Goal: Transaction & Acquisition: Book appointment/travel/reservation

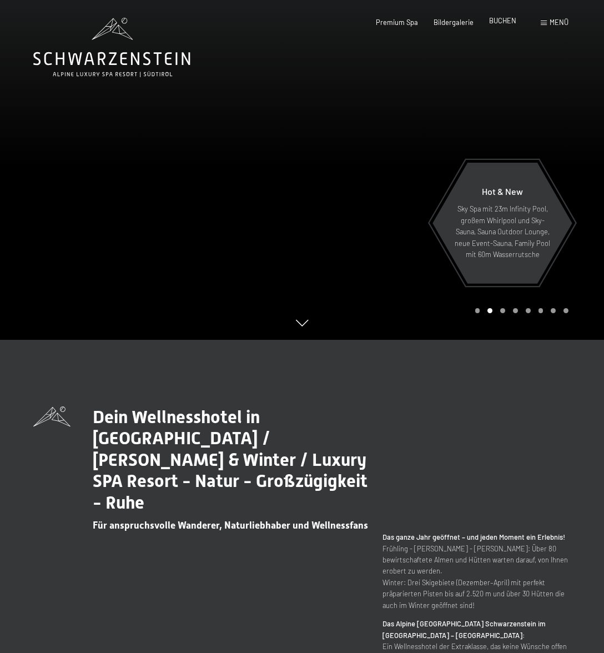
click at [501, 24] on span "BUCHEN" at bounding box center [502, 20] width 27 height 9
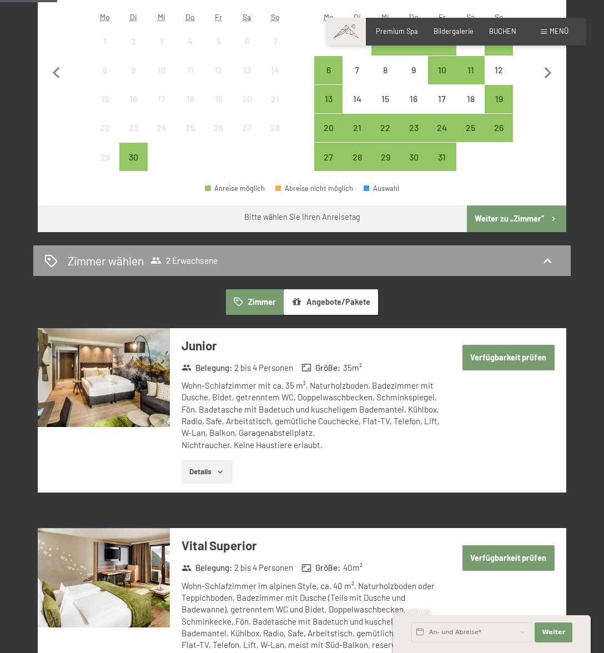
scroll to position [389, 0]
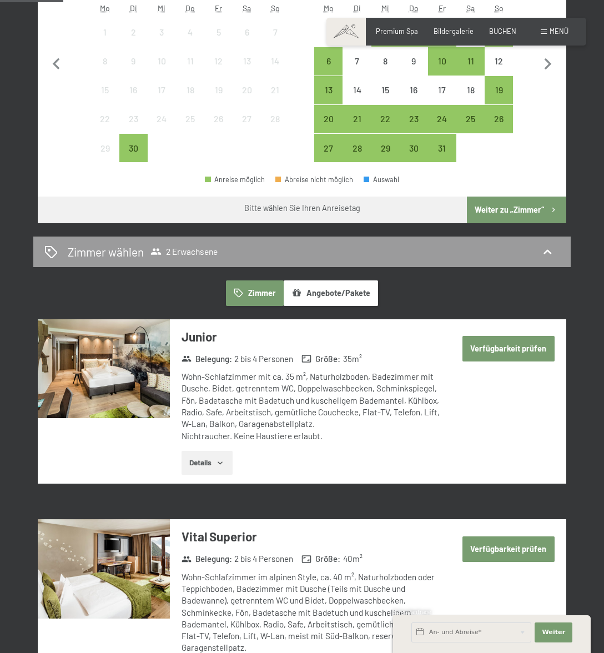
click at [269, 290] on button "Zimmer" at bounding box center [255, 293] width 58 height 26
click at [339, 291] on button "Angebote/Pakete" at bounding box center [331, 293] width 94 height 26
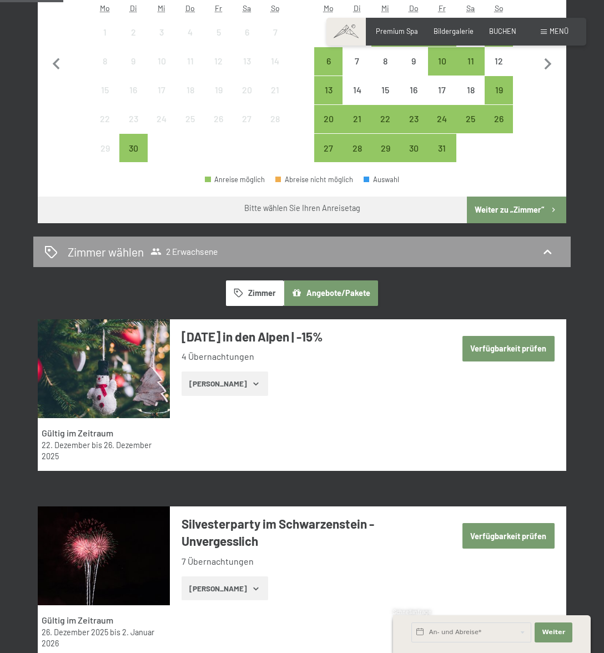
click at [266, 288] on button "Zimmer" at bounding box center [255, 293] width 58 height 26
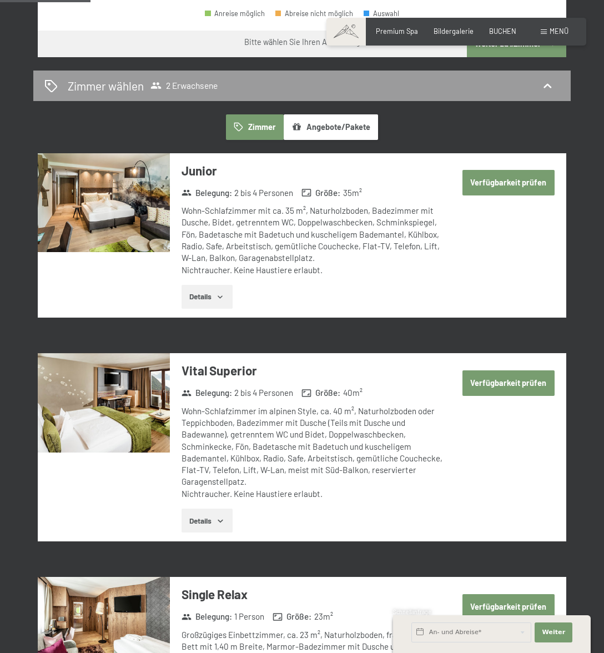
scroll to position [555, 0]
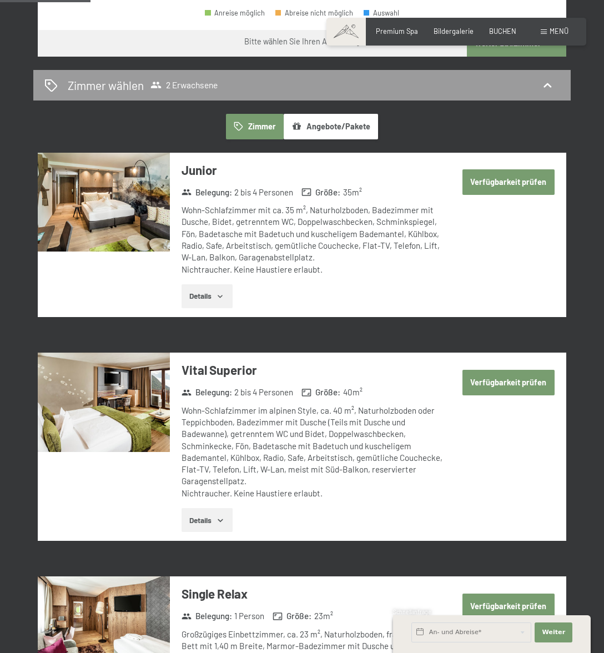
click at [213, 299] on button "Details" at bounding box center [207, 296] width 51 height 24
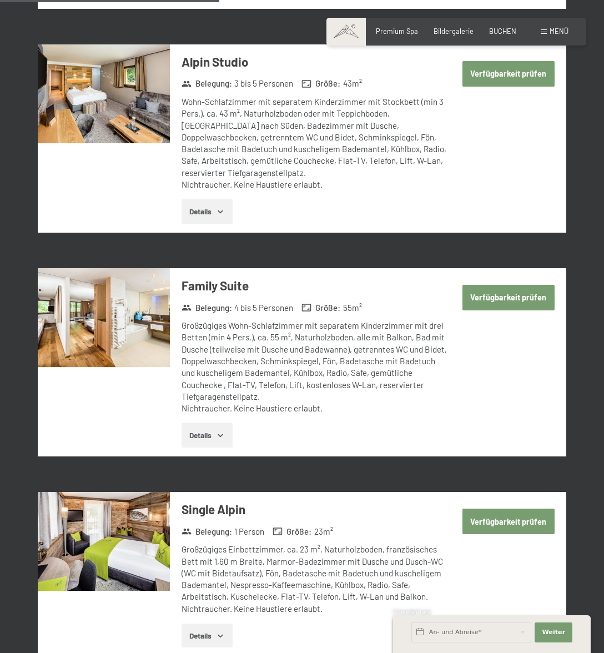
scroll to position [1388, 0]
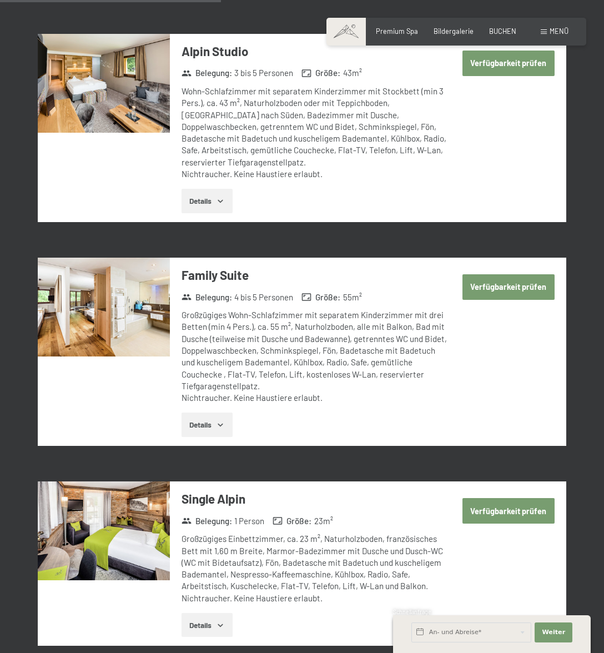
click at [218, 425] on icon "button" at bounding box center [220, 424] width 9 height 9
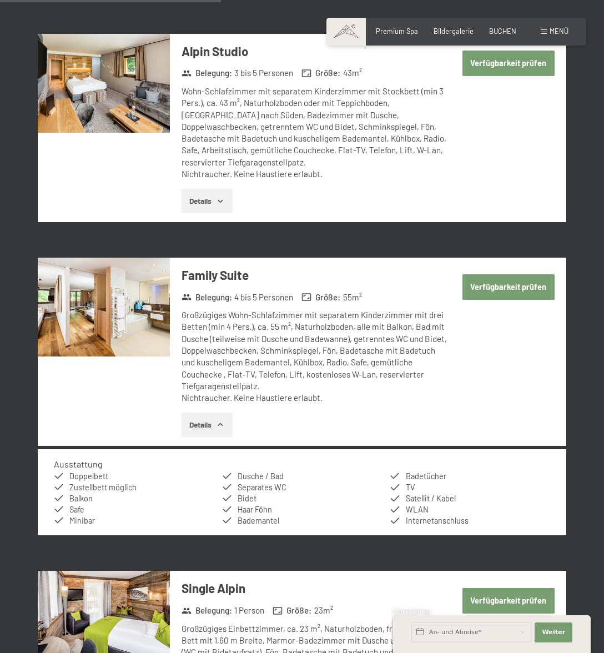
click at [500, 288] on button "Verfügbarkeit prüfen" at bounding box center [508, 287] width 92 height 26
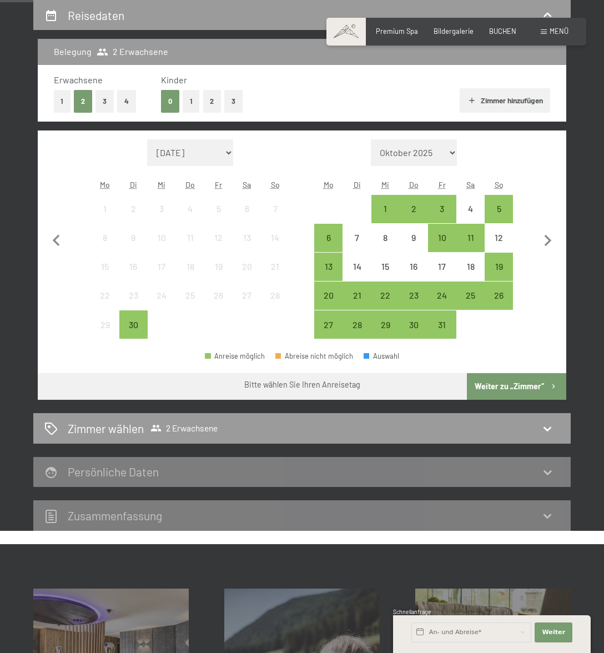
click at [226, 153] on select "[DATE] Oktober 2025 [DATE] Dezember 2025 Januar 2026 Februar 2026 März 2026 [DA…" at bounding box center [190, 152] width 87 height 27
select select "[DATE]"
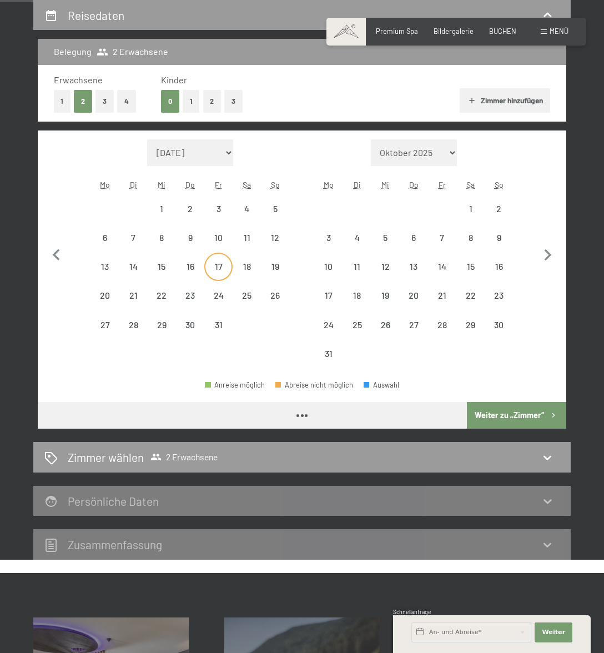
select select "[DATE]"
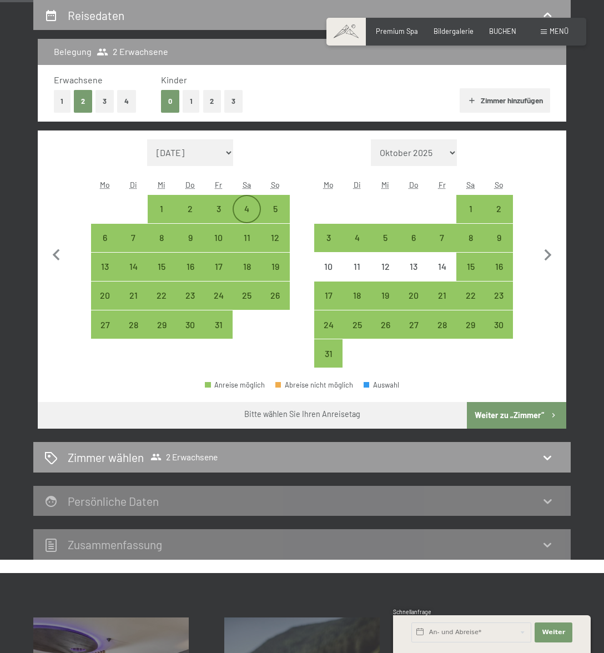
click at [248, 206] on div "4" at bounding box center [247, 217] width 26 height 26
select select "2026-07-01"
select select "2026-08-01"
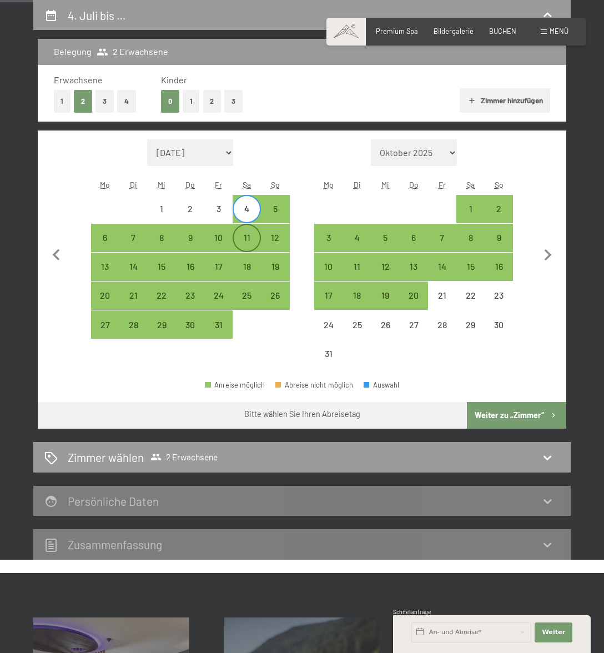
click at [254, 240] on div "11" at bounding box center [247, 246] width 26 height 26
select select "2026-07-01"
select select "2026-08-01"
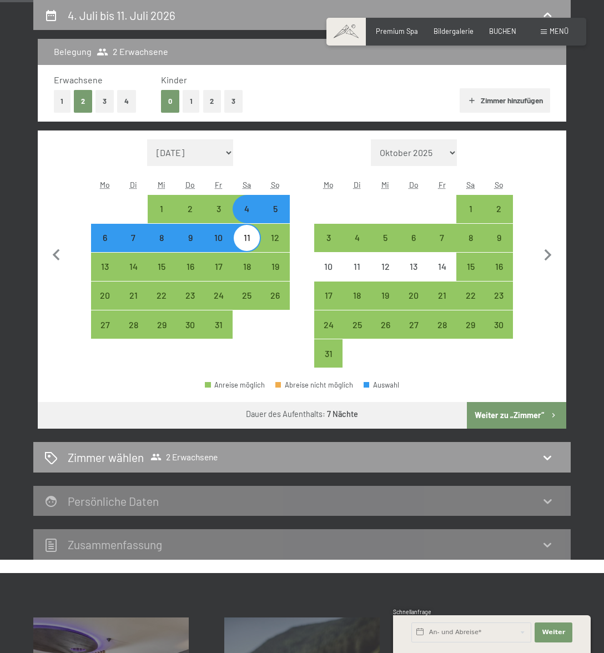
click at [502, 412] on button "Weiter zu „Zimmer“" at bounding box center [516, 415] width 99 height 27
select select "2026-07-01"
select select "2026-08-01"
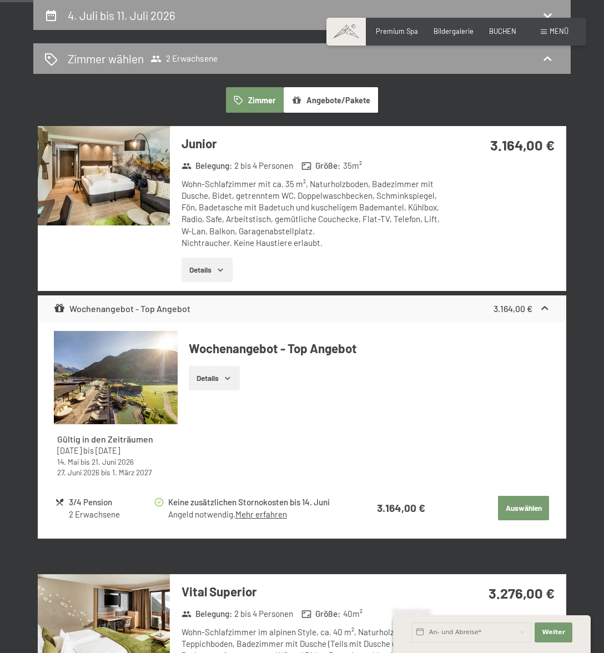
click at [226, 273] on button "Details" at bounding box center [207, 270] width 51 height 24
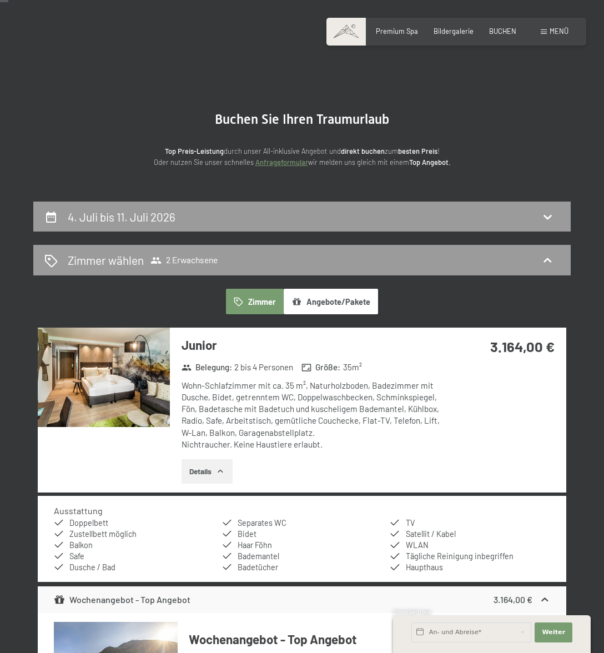
scroll to position [0, 0]
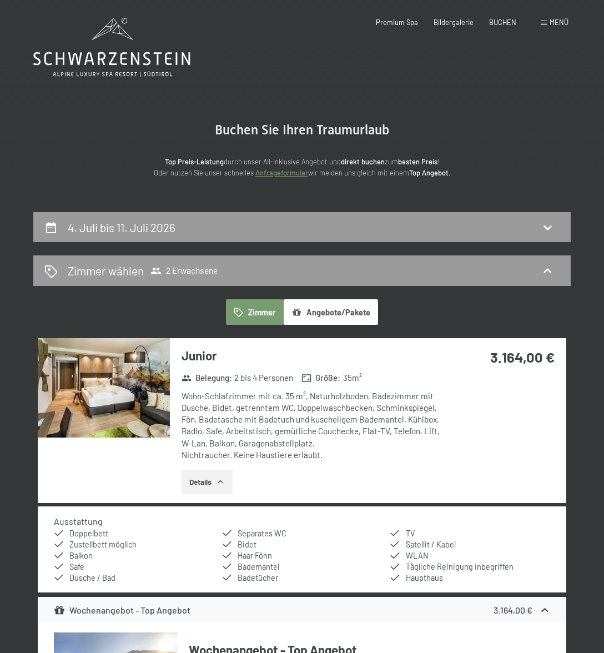
click at [341, 313] on button "Angebote/Pakete" at bounding box center [331, 312] width 94 height 26
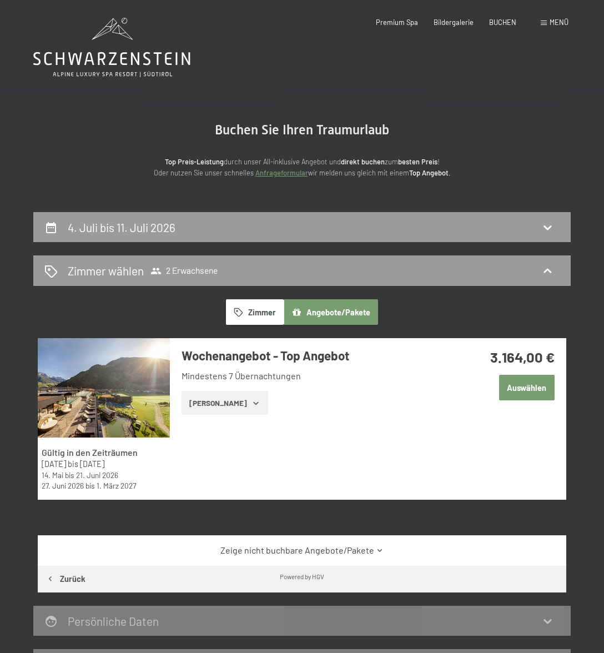
click at [517, 389] on button "Auswählen" at bounding box center [527, 388] width 56 height 26
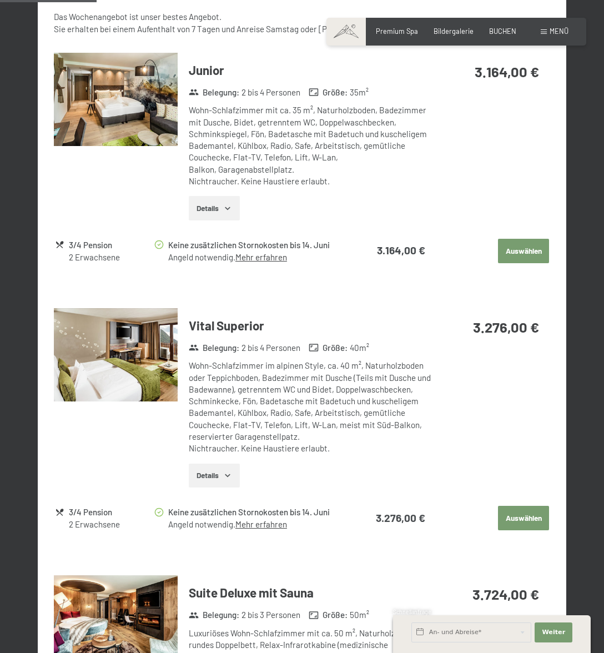
scroll to position [511, 0]
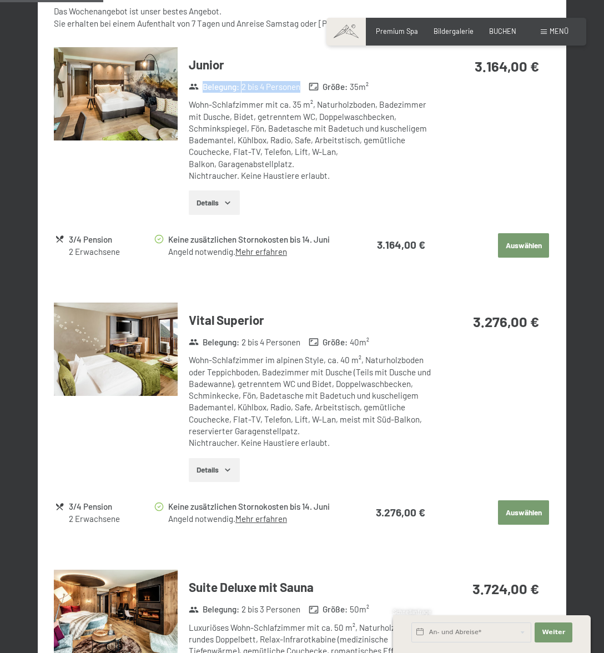
drag, startPoint x: 240, startPoint y: 96, endPoint x: 308, endPoint y: 100, distance: 67.3
click at [308, 94] on div "Belegung : 2 bis 4 Personen Größe : 35 m²" at bounding box center [309, 87] width 250 height 14
click at [270, 256] on link "Mehr erfahren" at bounding box center [261, 251] width 52 height 10
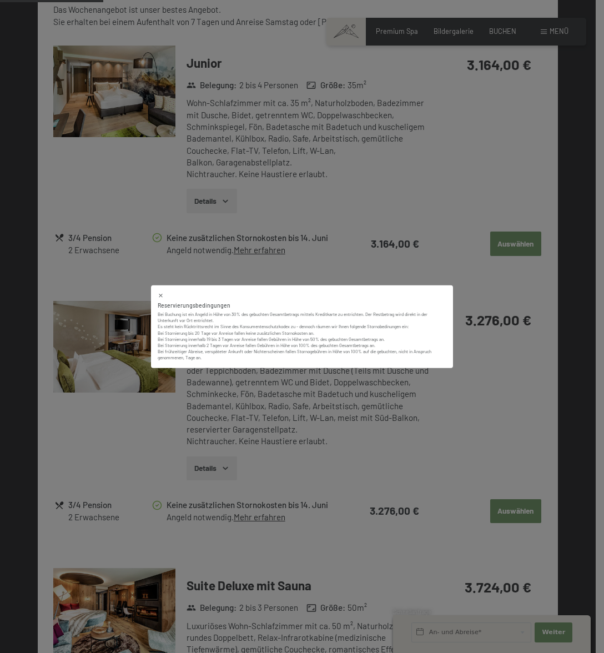
scroll to position [512, 0]
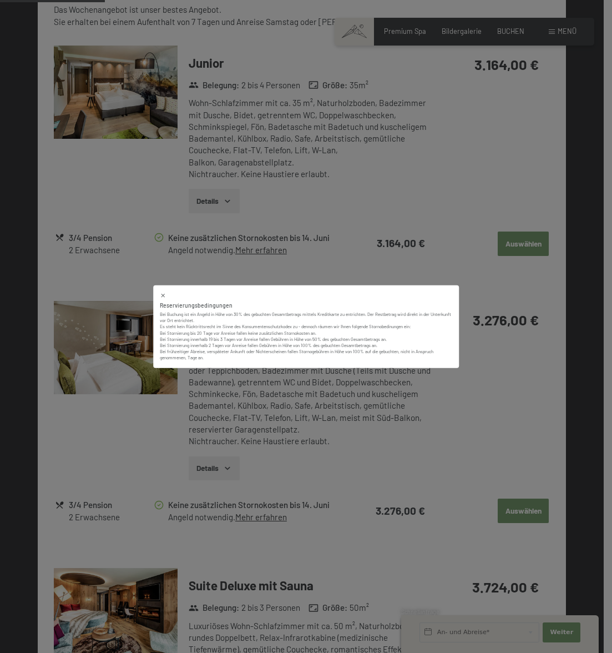
click at [432, 301] on div "Reservierungsbedingungen" at bounding box center [306, 305] width 293 height 8
click at [468, 204] on div "Reservierungsbedingungen Bei Buchung ist ein Angeld in Höhe von 30% des gebucht…" at bounding box center [306, 326] width 612 height 653
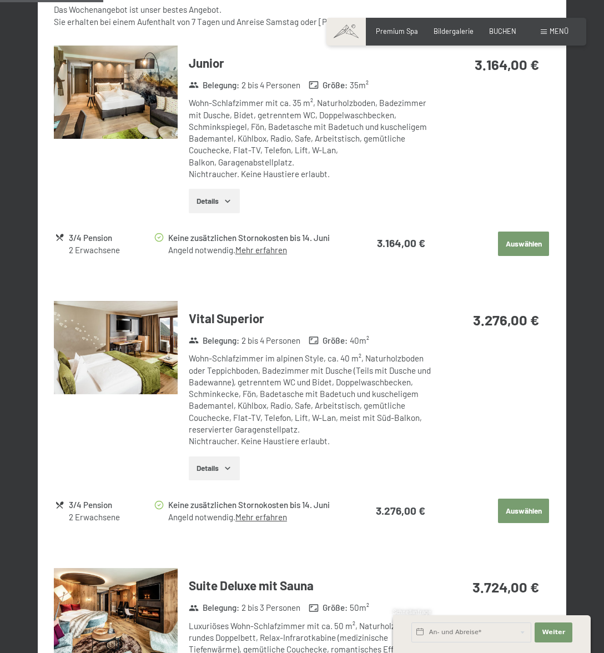
click at [229, 205] on icon "button" at bounding box center [227, 200] width 9 height 9
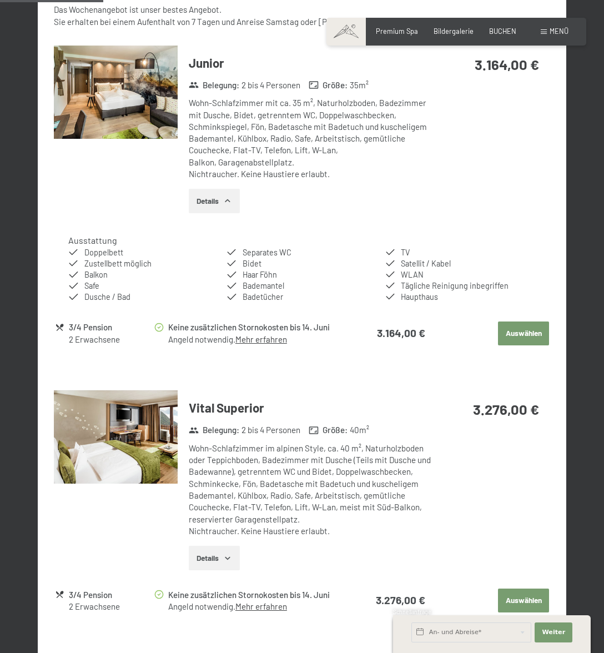
click at [534, 342] on button "Auswählen" at bounding box center [523, 333] width 51 height 24
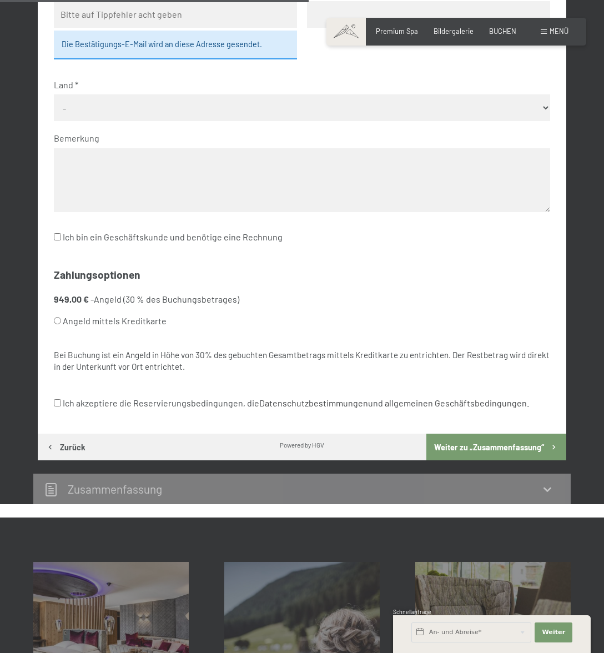
scroll to position [490, 0]
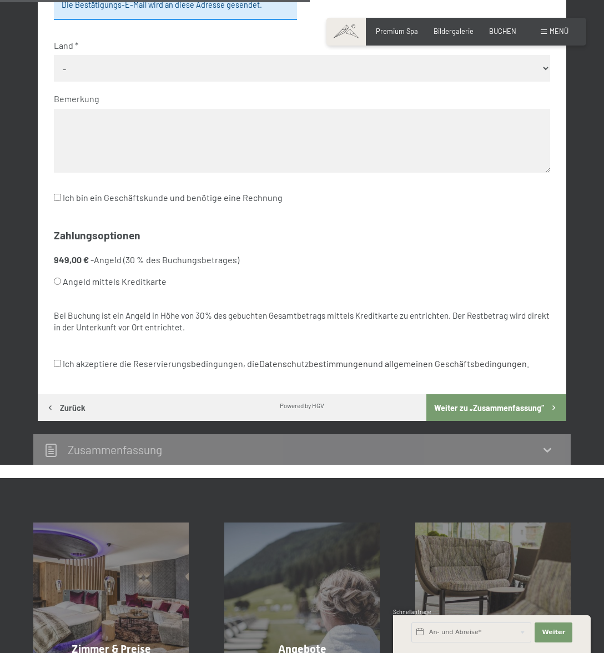
click at [58, 362] on input "Ich akzeptiere die Reservierungsbedingungen, die Datenschutzbestimmungen und al…" at bounding box center [57, 363] width 7 height 7
checkbox input "true"
click at [485, 404] on button "Weiter zu „Zusammen­fassung“" at bounding box center [496, 407] width 140 height 27
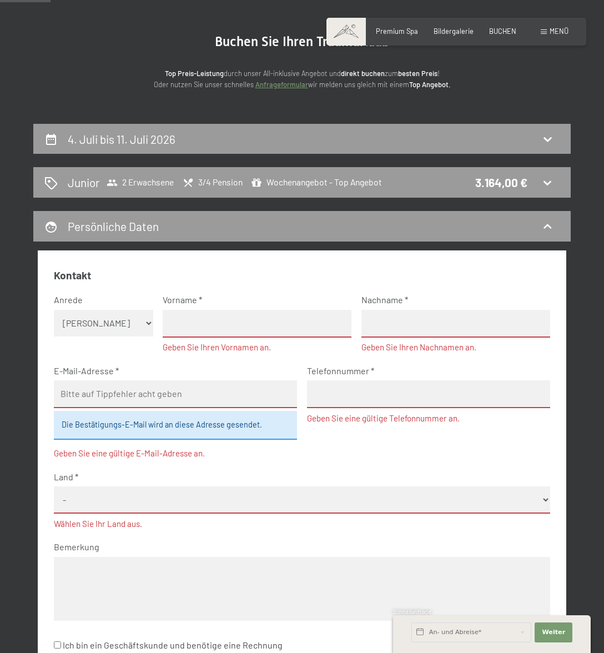
scroll to position [85, 0]
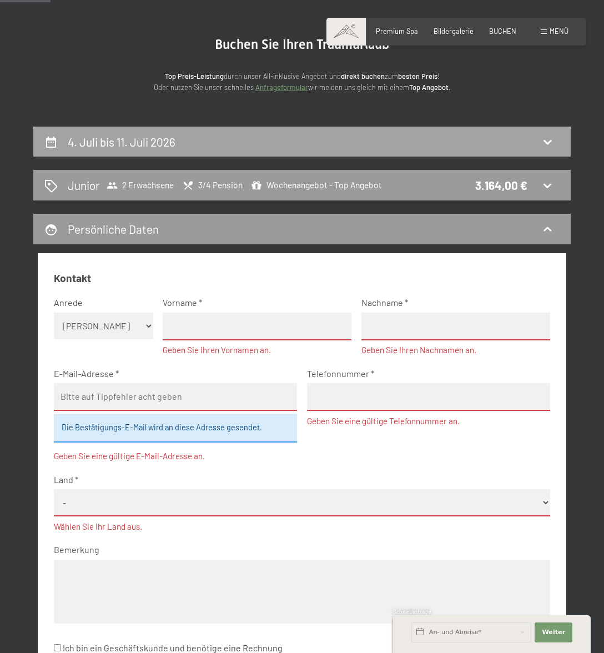
click at [546, 142] on icon at bounding box center [547, 142] width 8 height 4
select select "2026-07-01"
select select "2026-08-01"
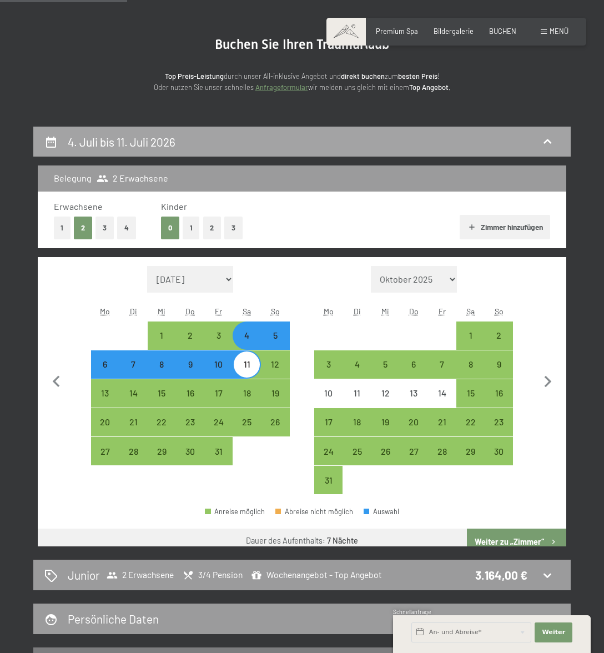
scroll to position [212, 0]
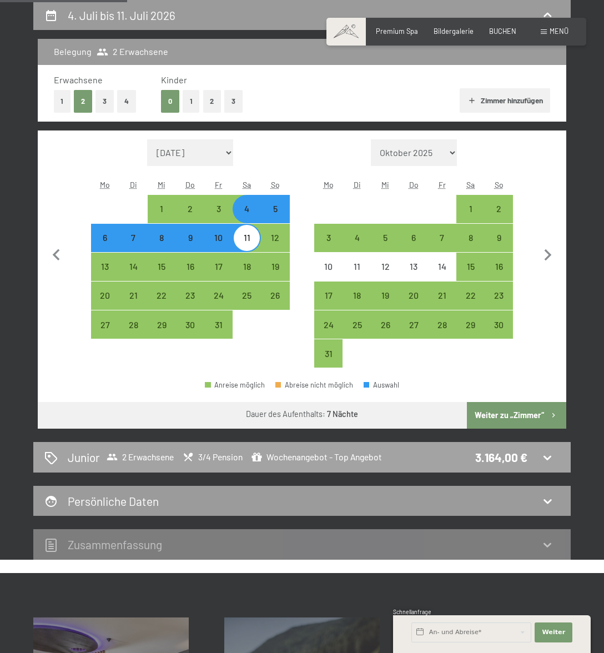
click at [542, 459] on icon at bounding box center [547, 457] width 13 height 13
select select "2026-07-01"
select select "2026-08-01"
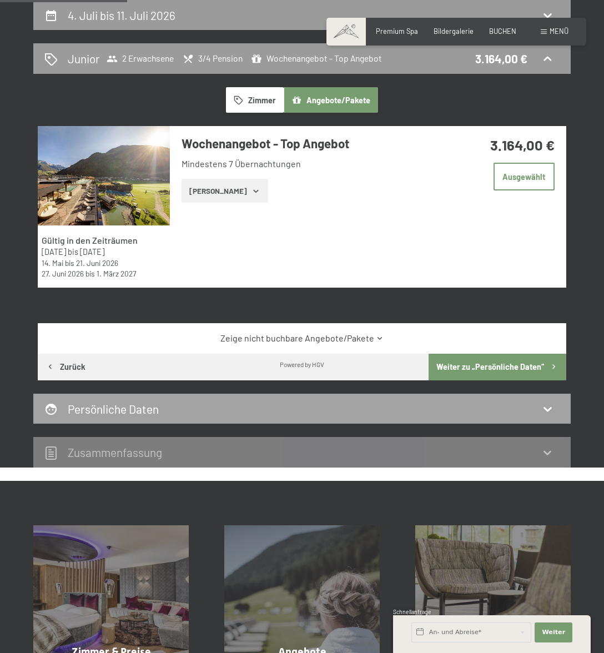
click at [544, 415] on icon at bounding box center [547, 408] width 13 height 13
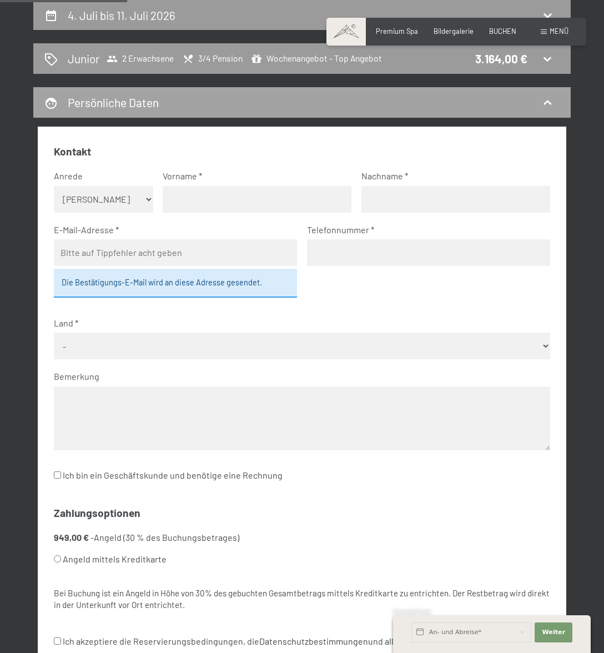
click at [545, 102] on icon at bounding box center [547, 102] width 8 height 4
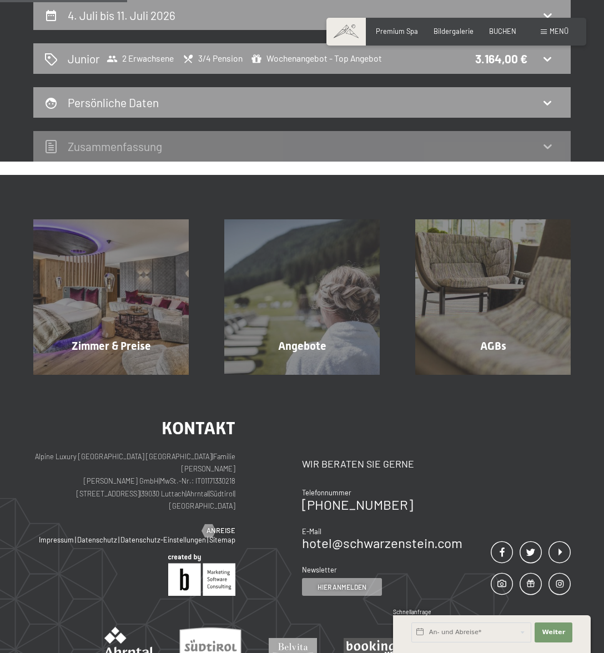
click at [551, 148] on icon at bounding box center [547, 145] width 13 height 13
click at [551, 147] on icon at bounding box center [547, 145] width 13 height 13
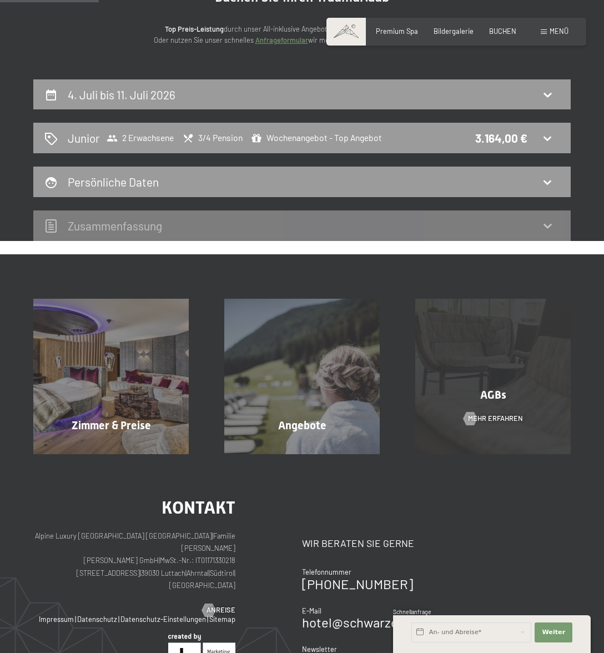
scroll to position [0, 0]
